Goal: Use online tool/utility: Use online tool/utility

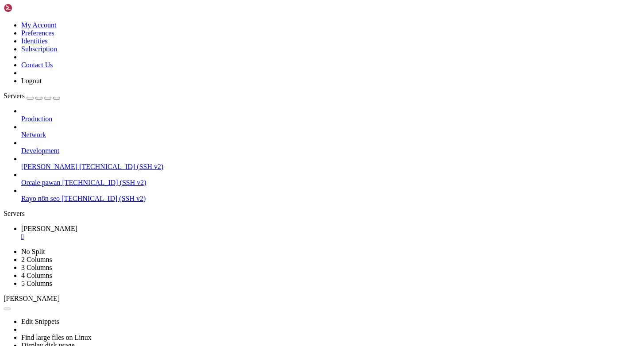
scroll to position [162, 0]
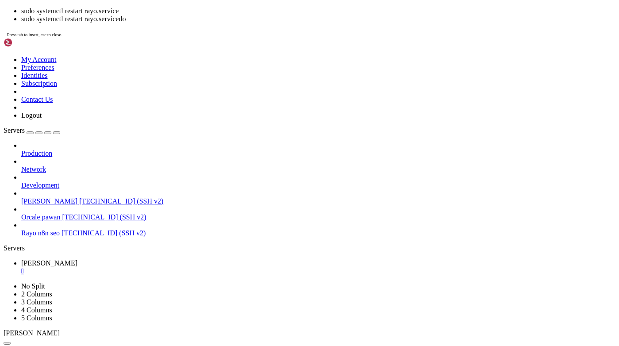
scroll to position [257, 0]
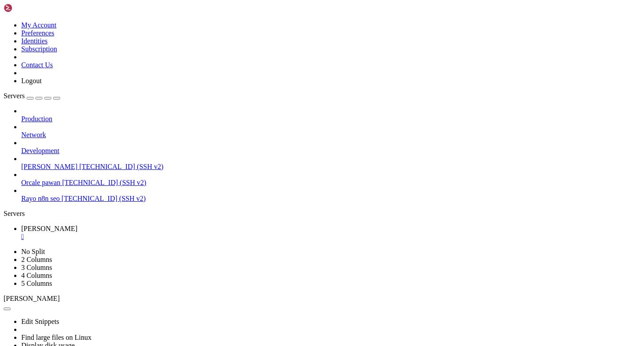
paste textarea "sudo lsof -i:8000"
type textarea "sudo lsof -i:8000"
drag, startPoint x: 8, startPoint y: 610, endPoint x: 365, endPoint y: 659, distance: 361.0
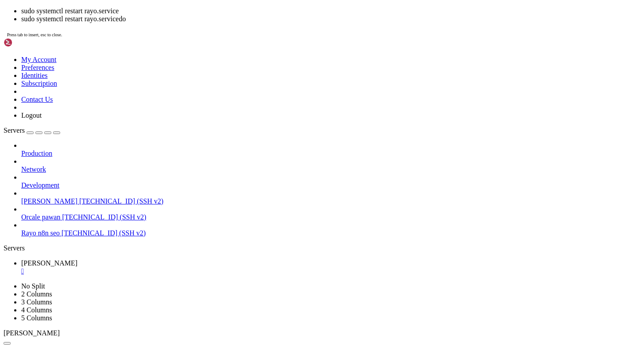
scroll to position [345, 0]
